Goal: Information Seeking & Learning: Learn about a topic

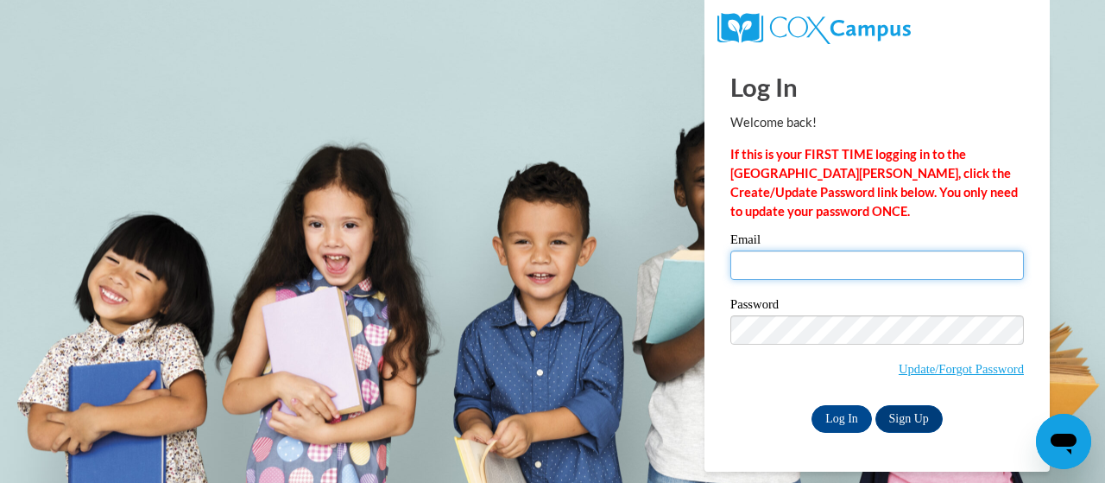
click at [857, 269] on input "Email" at bounding box center [877, 264] width 294 height 29
type input "[PERSON_NAME][EMAIL_ADDRESS][DOMAIN_NAME]"
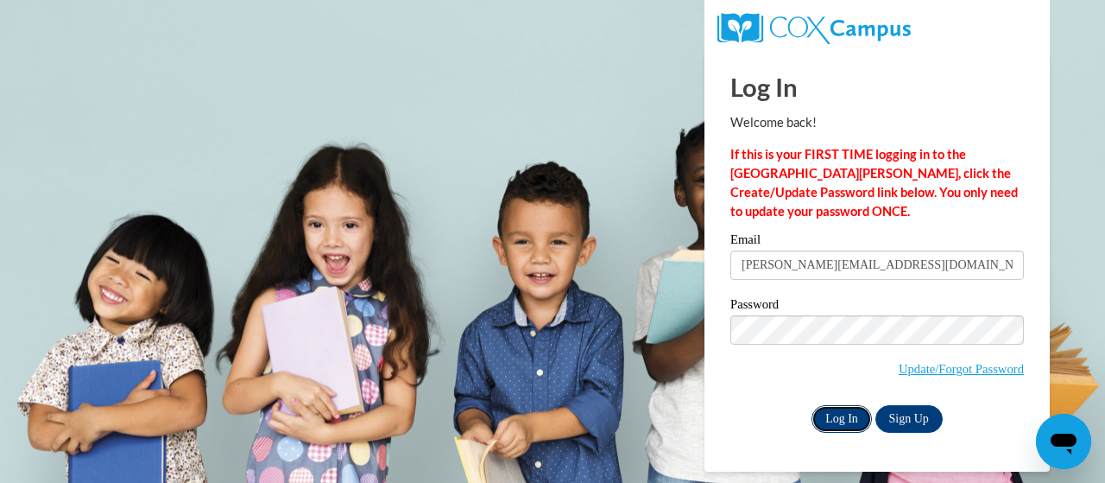
click at [843, 420] on input "Log In" at bounding box center [842, 419] width 60 height 28
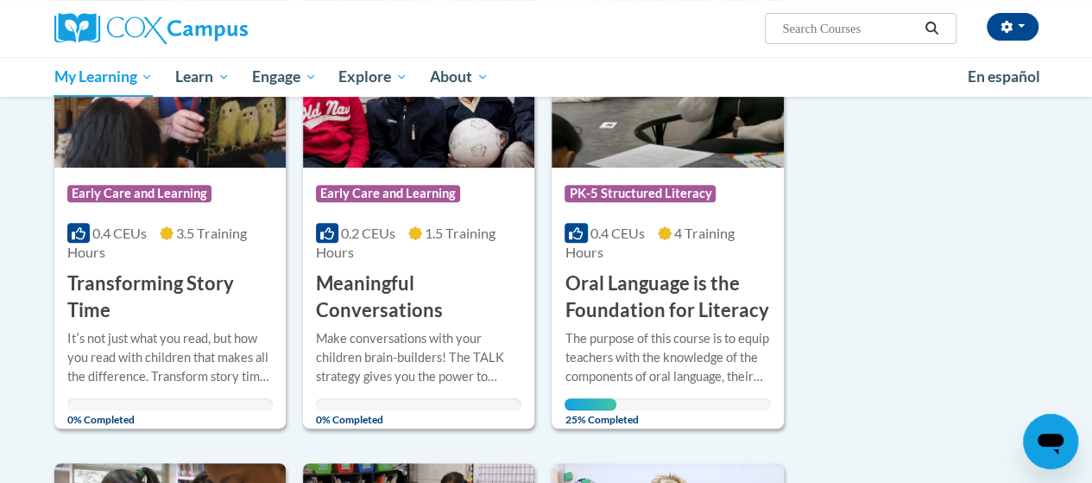
scroll to position [324, 0]
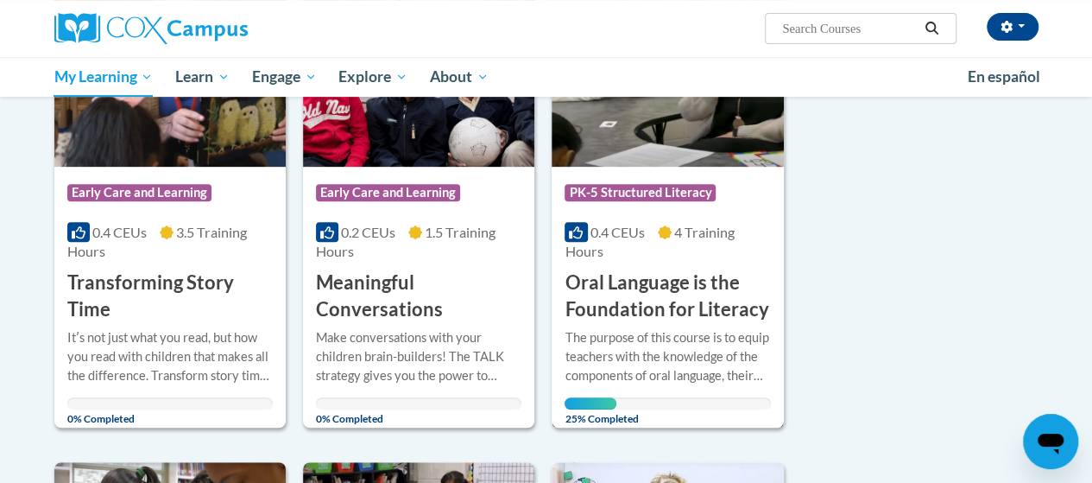
click at [647, 250] on div "0.4 CEUs 4 Training Hours" at bounding box center [668, 242] width 206 height 38
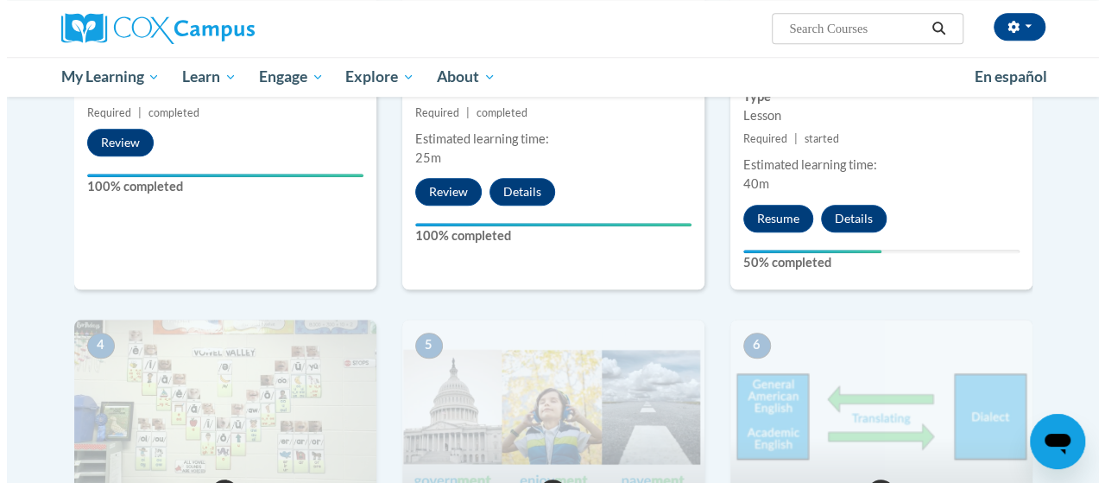
scroll to position [676, 0]
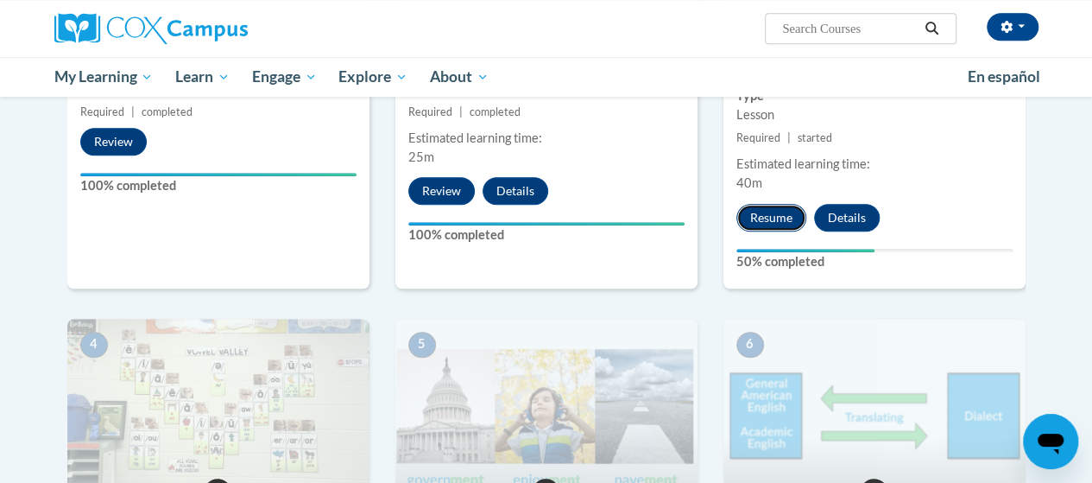
click at [750, 216] on button "Resume" at bounding box center [772, 218] width 70 height 28
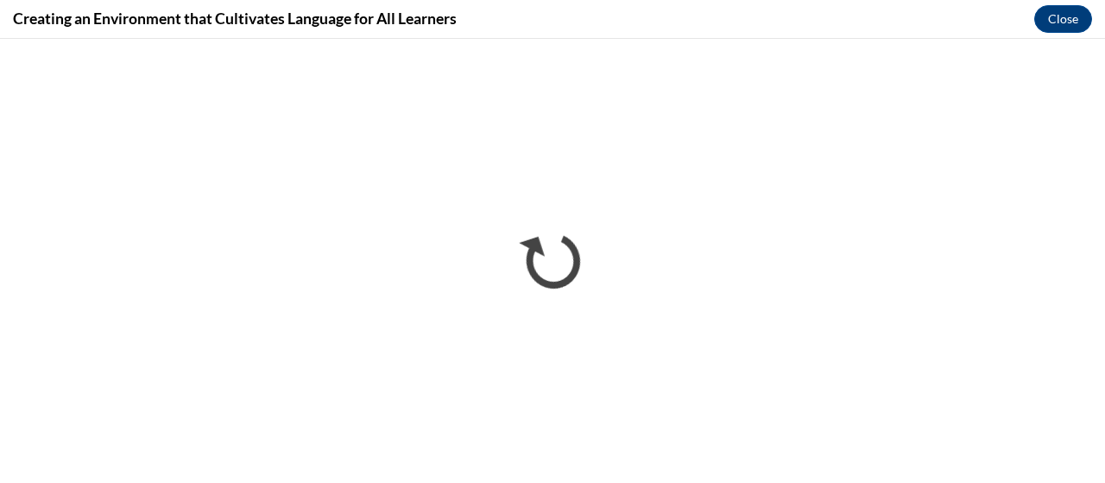
scroll to position [0, 0]
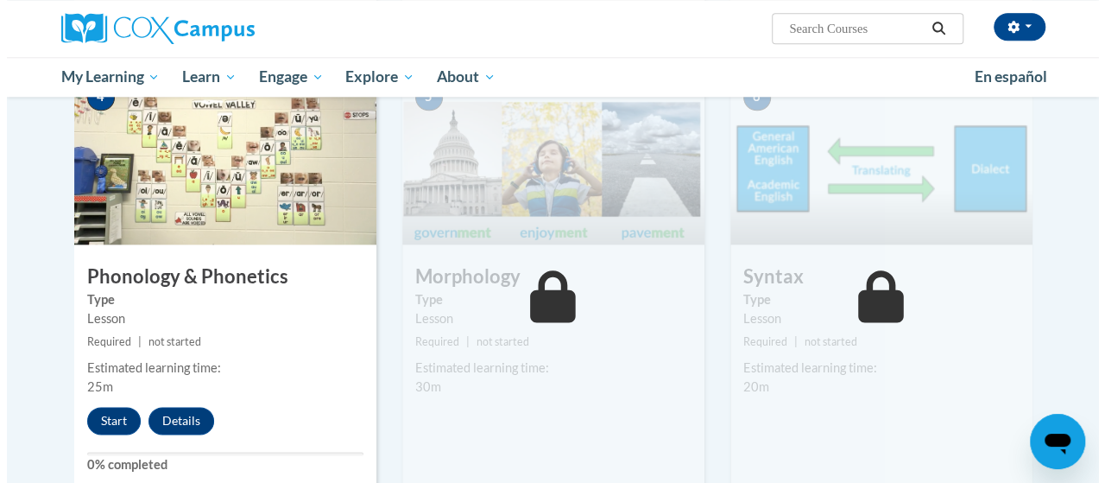
scroll to position [937, 0]
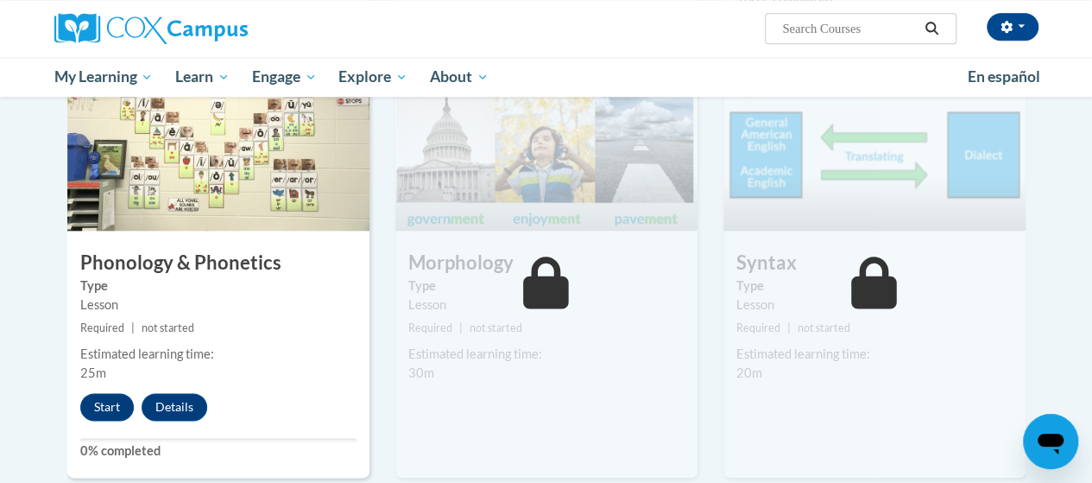
click at [212, 151] on img at bounding box center [218, 144] width 302 height 173
click at [104, 408] on button "Start" at bounding box center [107, 407] width 54 height 28
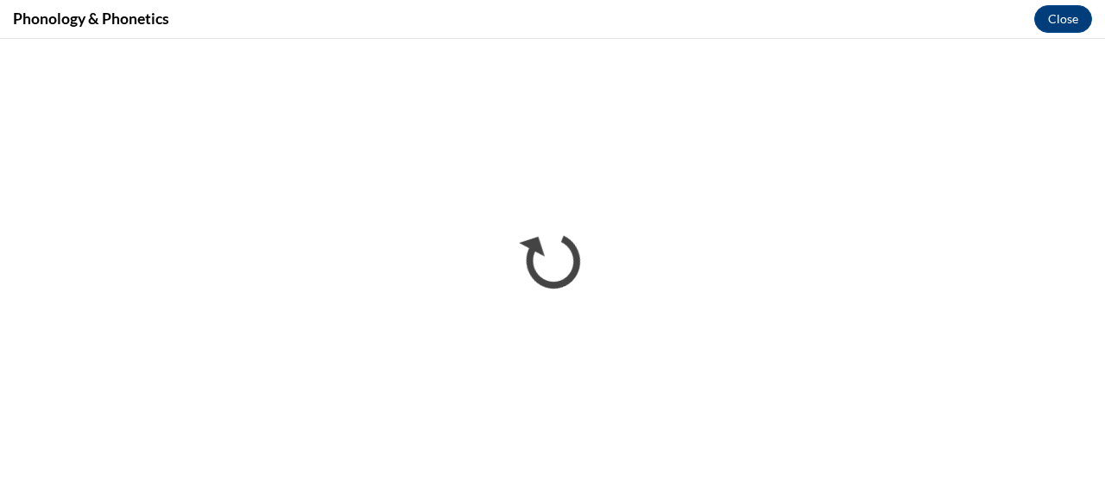
scroll to position [0, 0]
